Goal: Obtain resource: Download file/media

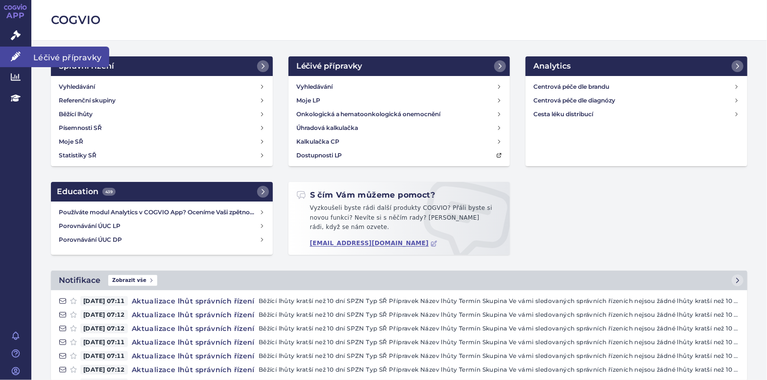
click at [19, 55] on icon at bounding box center [16, 56] width 10 height 10
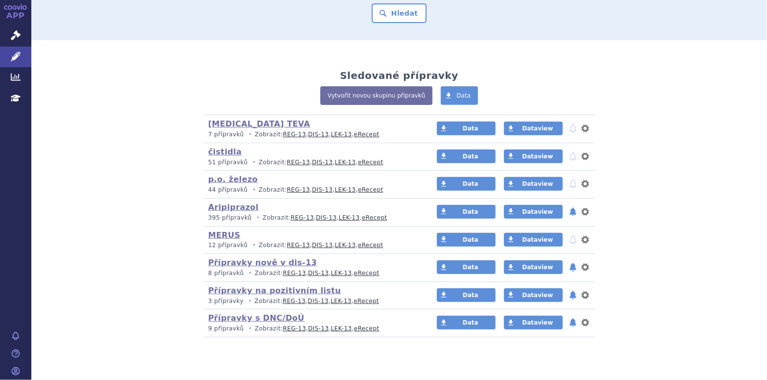
scroll to position [182, 0]
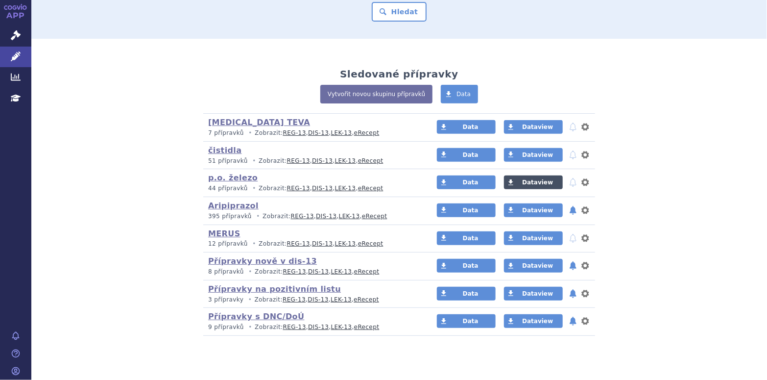
click at [532, 182] on span "Dataview" at bounding box center [537, 182] width 31 height 7
click at [464, 182] on span "Data" at bounding box center [471, 182] width 16 height 7
click at [313, 188] on link "DIS-13" at bounding box center [322, 188] width 21 height 7
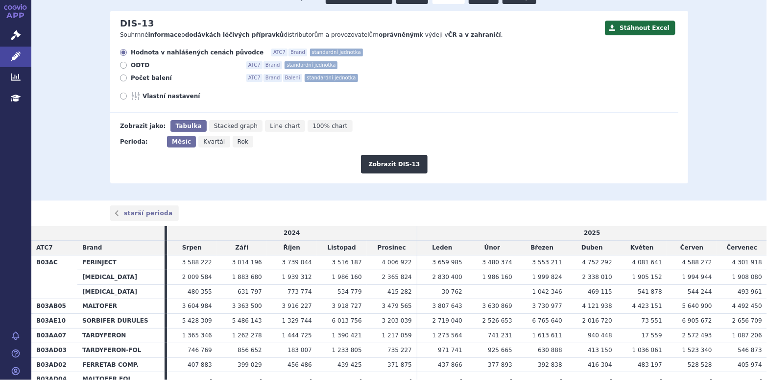
scroll to position [89, 0]
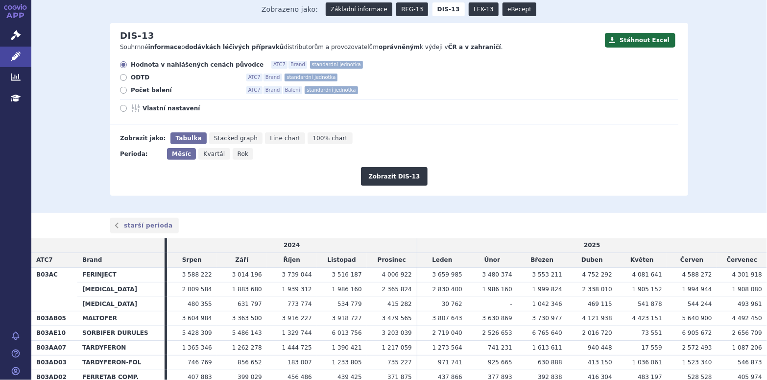
click at [122, 91] on icon at bounding box center [123, 90] width 7 height 7
click at [122, 91] on input "Počet balení ATC7 Brand Balení standardní jednotka" at bounding box center [124, 91] width 6 height 6
radio input "true"
click at [389, 175] on button "Zobrazit DIS-13" at bounding box center [394, 176] width 66 height 19
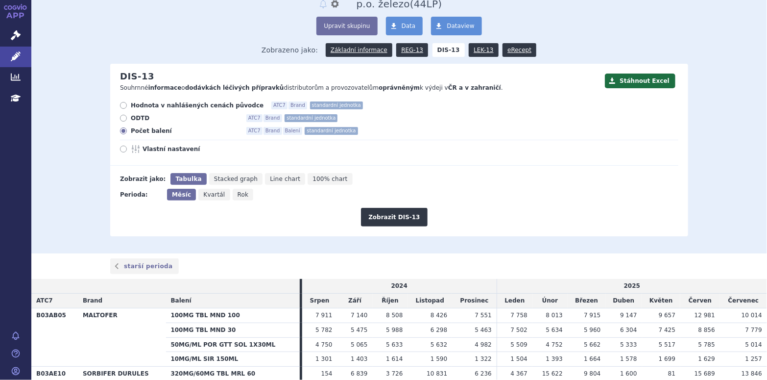
scroll to position [50, 0]
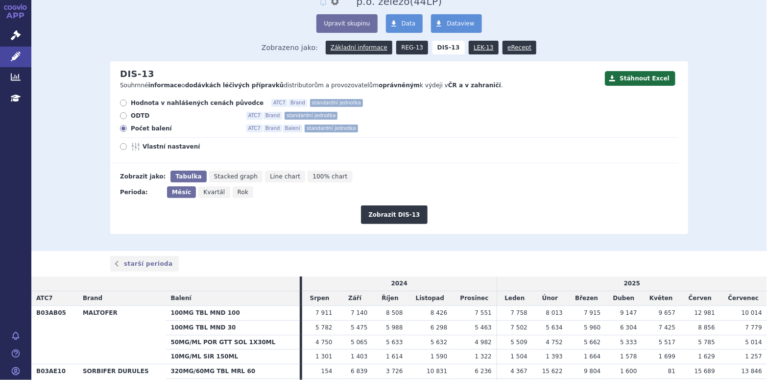
click at [402, 48] on link "REG-13" at bounding box center [412, 48] width 32 height 14
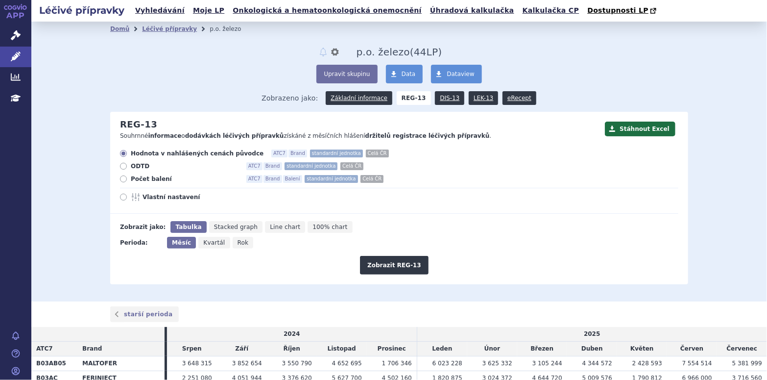
scroll to position [25, 0]
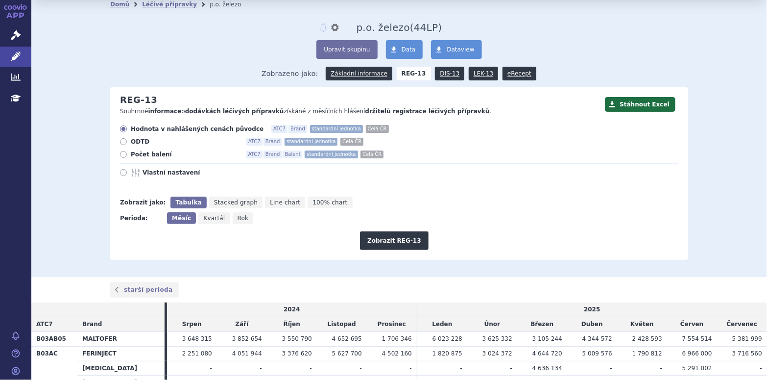
click at [120, 154] on icon at bounding box center [123, 154] width 7 height 7
click at [121, 154] on input "Počet balení ATC7 Brand Balení standardní jednotka Celá ČR" at bounding box center [124, 155] width 6 height 6
radio input "true"
click at [400, 238] on button "Zobrazit REG-13" at bounding box center [394, 240] width 69 height 19
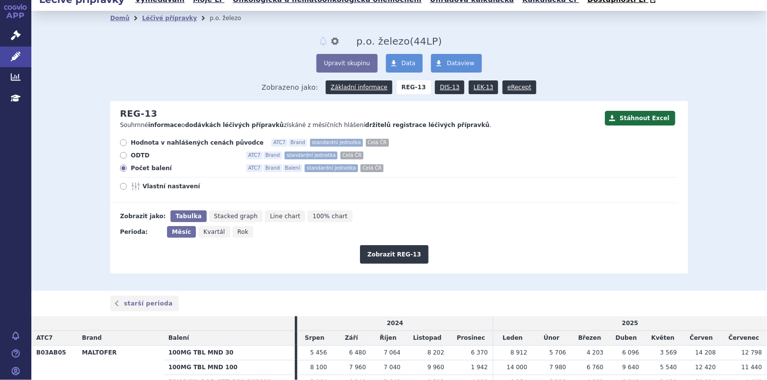
scroll to position [9, 0]
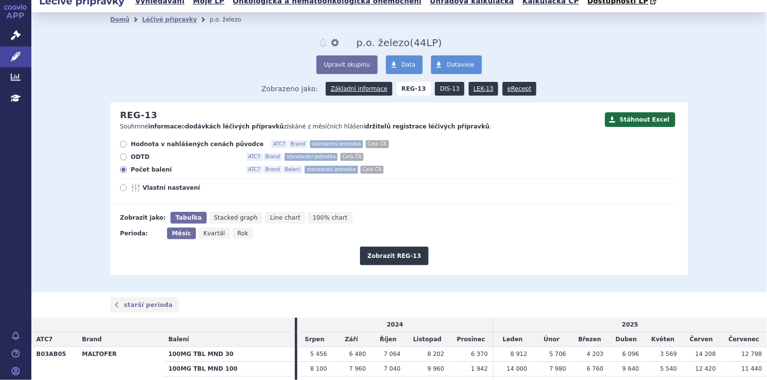
click at [439, 90] on link "DIS-13" at bounding box center [449, 89] width 29 height 14
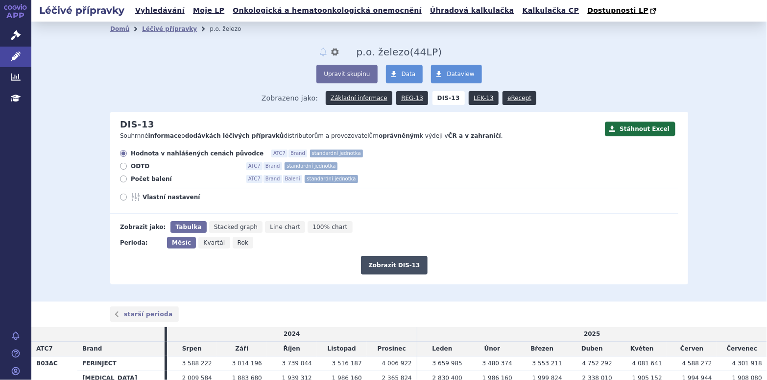
click at [415, 263] on button "Zobrazit DIS-13" at bounding box center [394, 265] width 66 height 19
click at [120, 182] on icon at bounding box center [123, 178] width 7 height 7
click at [121, 183] on input "Počet balení ATC7 Brand Balení standardní jednotka" at bounding box center [124, 180] width 6 height 6
radio input "true"
click at [395, 270] on button "Zobrazit DIS-13" at bounding box center [394, 265] width 66 height 19
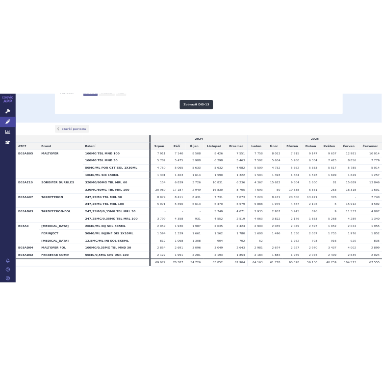
scroll to position [248, 0]
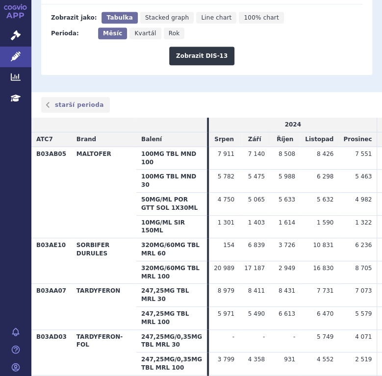
click at [160, 353] on th "247,25MG/0,35MG TBL MRL 100" at bounding box center [171, 363] width 71 height 23
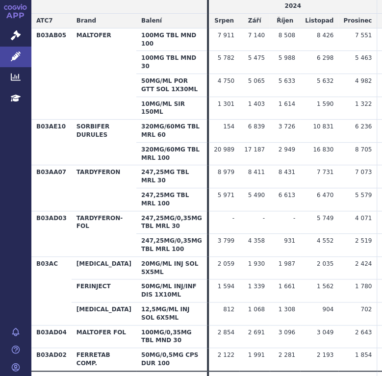
scroll to position [0, 4]
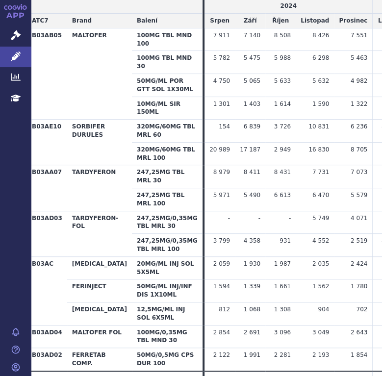
click at [238, 375] on body "APP Správní řízení Léčivé přípravky Analytics Education Notifikace [GEOGRAPHIC_…" at bounding box center [191, 188] width 382 height 376
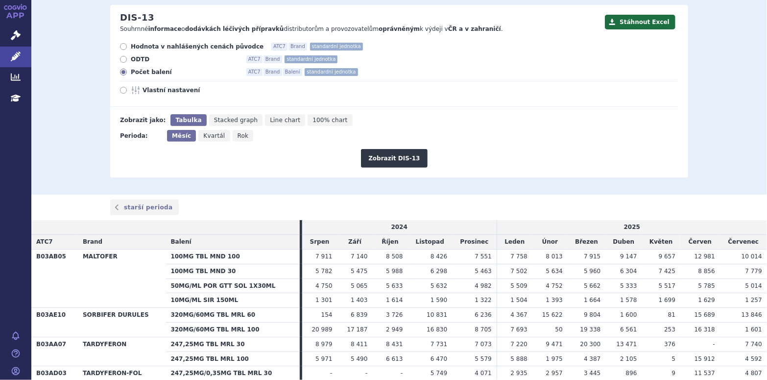
scroll to position [110, 0]
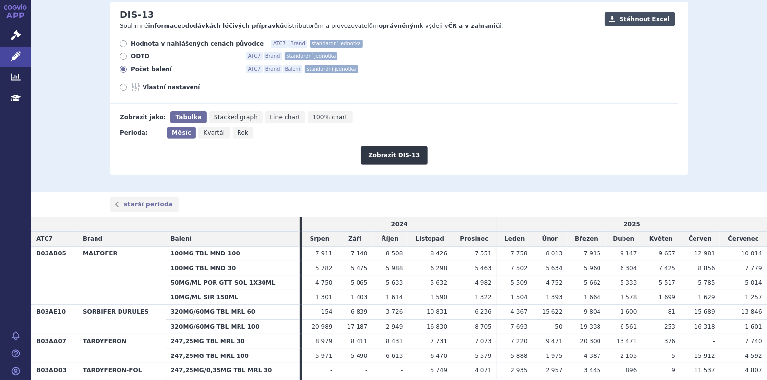
click at [645, 15] on button "Stáhnout Excel" at bounding box center [640, 19] width 71 height 15
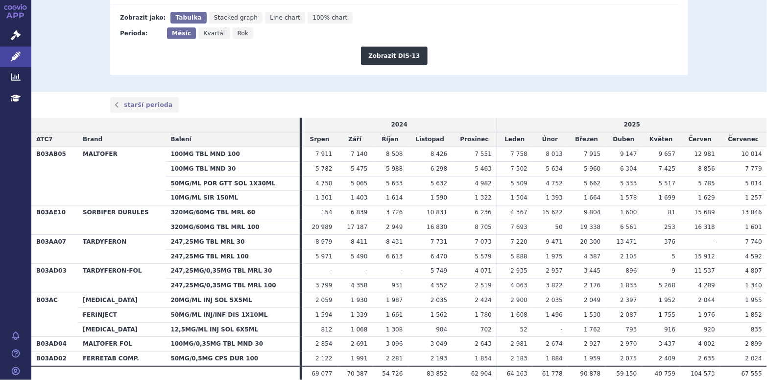
scroll to position [208, 0]
